Goal: Transaction & Acquisition: Purchase product/service

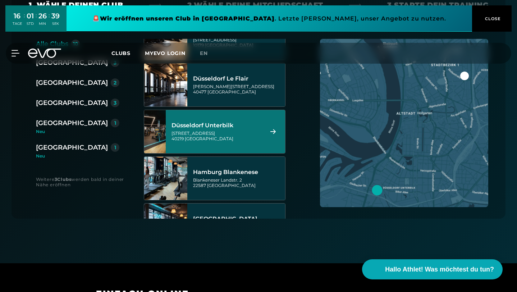
scroll to position [115, 0]
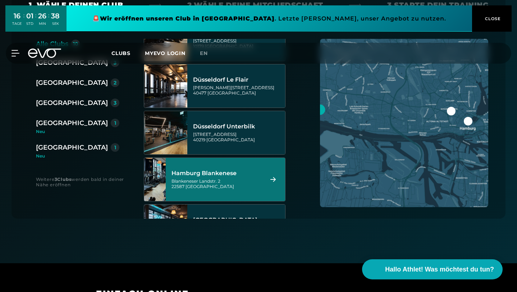
click at [225, 178] on div "Blankeneser Landstr. 2 22587 [GEOGRAPHIC_DATA]" at bounding box center [216, 183] width 90 height 11
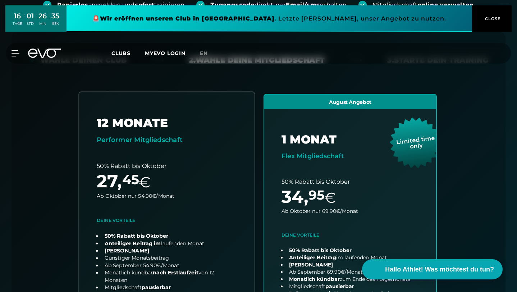
scroll to position [155, 0]
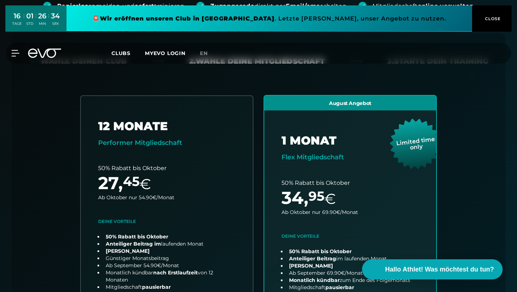
click at [496, 19] on span "CLOSE" at bounding box center [492, 18] width 18 height 6
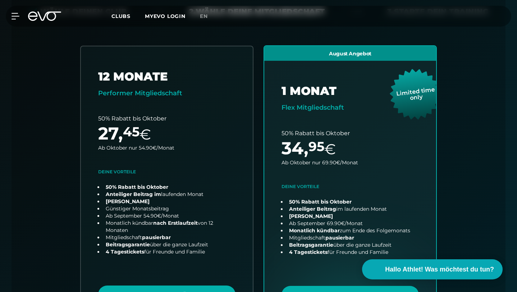
scroll to position [205, 0]
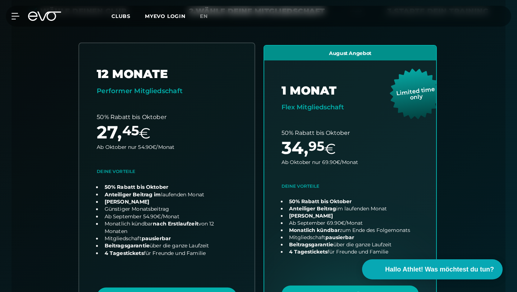
click at [202, 257] on link "choose plan" at bounding box center [166, 184] width 175 height 283
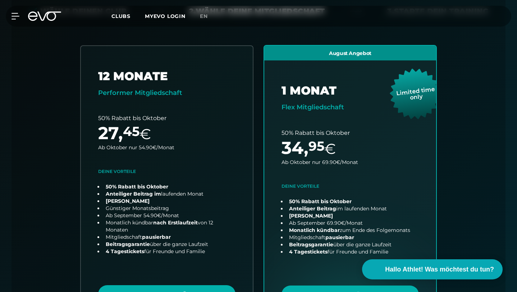
click at [121, 15] on span "Clubs" at bounding box center [120, 16] width 19 height 6
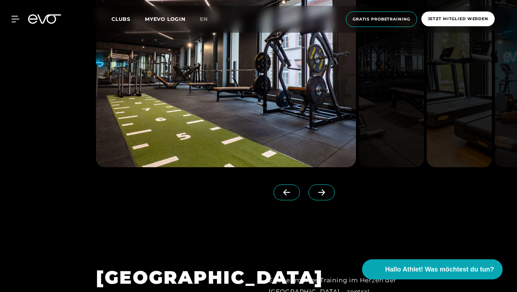
scroll to position [1956, 0]
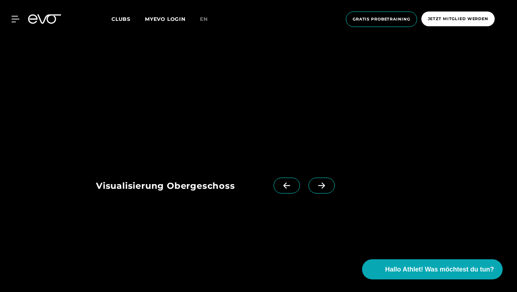
scroll to position [673, 0]
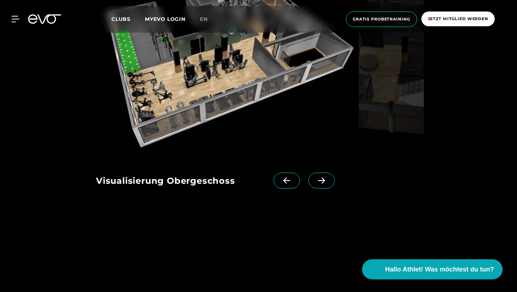
click at [335, 188] on span at bounding box center [321, 181] width 26 height 16
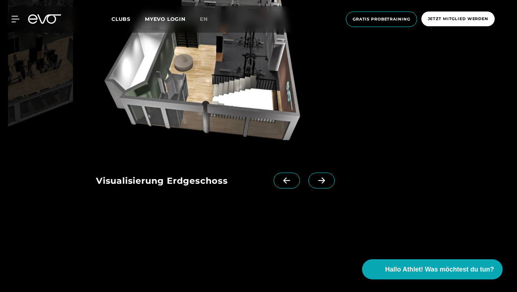
click at [335, 188] on span at bounding box center [321, 181] width 26 height 16
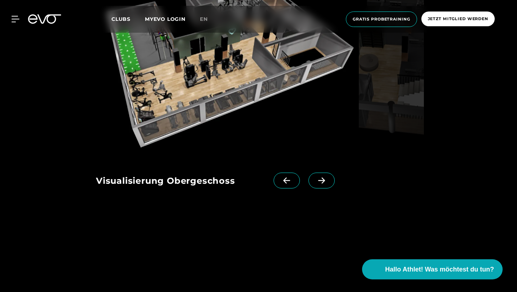
click at [335, 188] on span at bounding box center [321, 181] width 26 height 16
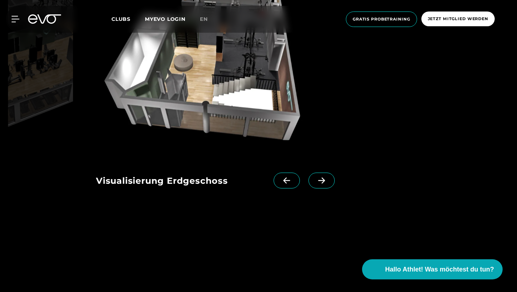
click at [293, 184] on icon at bounding box center [286, 180] width 13 height 6
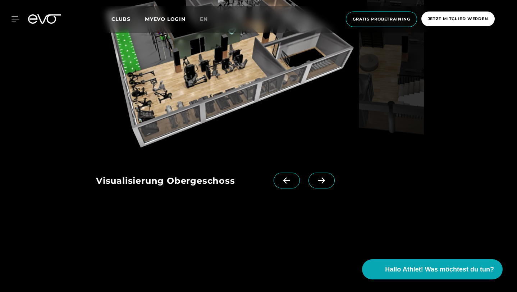
click at [300, 188] on span at bounding box center [287, 181] width 26 height 16
